Goal: Task Accomplishment & Management: Manage account settings

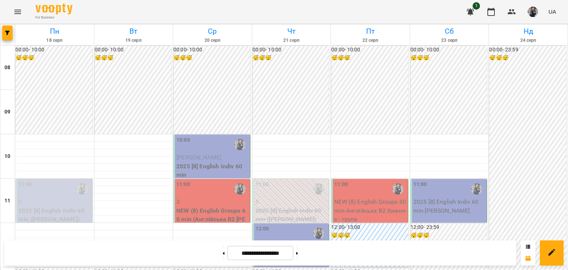
click at [199, 156] on span "[PERSON_NAME]" at bounding box center [199, 157] width 45 height 7
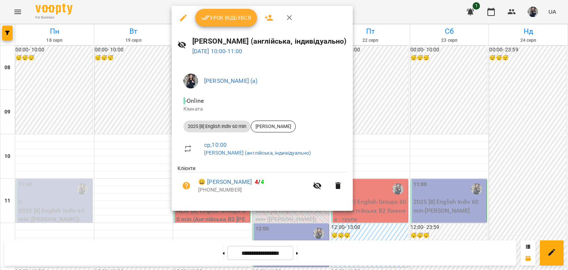
click at [221, 20] on span "Урок відбувся" at bounding box center [226, 17] width 50 height 9
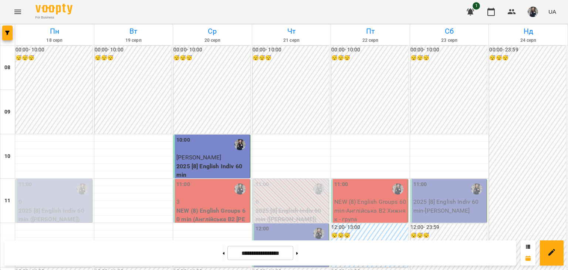
click at [222, 208] on p "NEW (8) English Groups 60 min (Англійська В2 [PERSON_NAME] - група)" at bounding box center [213, 219] width 72 height 26
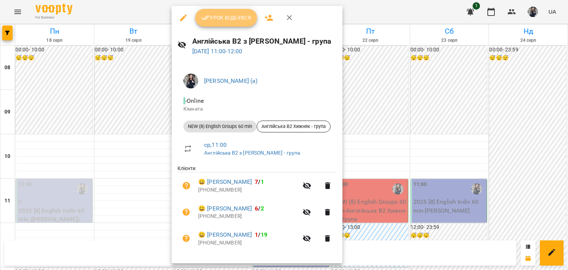
click at [216, 22] on button "Урок відбувся" at bounding box center [226, 18] width 62 height 18
